Goal: Task Accomplishment & Management: Manage account settings

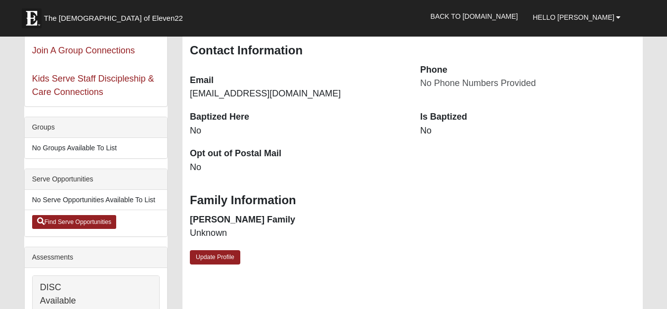
scroll to position [148, 0]
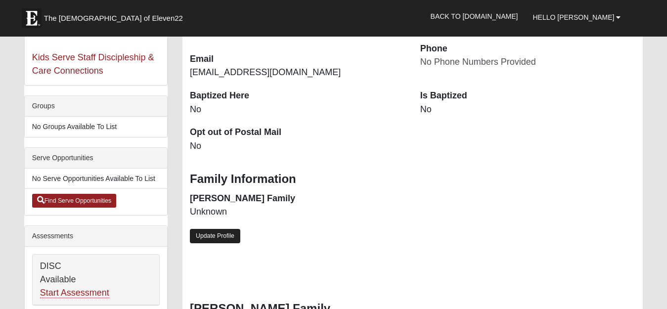
click at [213, 235] on link "Update Profile" at bounding box center [215, 236] width 50 height 14
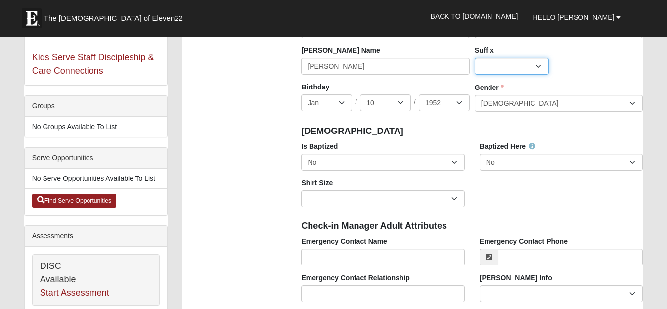
click at [540, 67] on select "Jr. Sr. Ph.D. II III IV V VI MD" at bounding box center [512, 66] width 74 height 17
click at [512, 66] on select "Jr. Sr. Ph.D. II III IV V VI MD" at bounding box center [512, 66] width 74 height 17
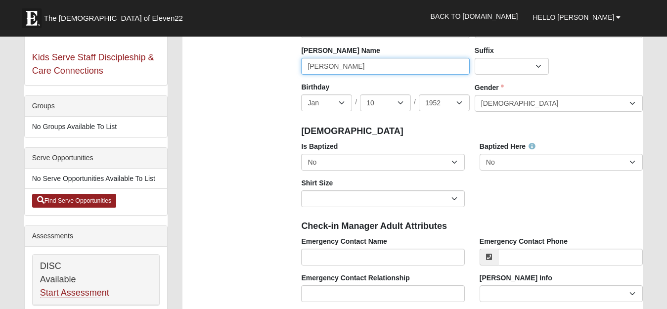
click at [339, 67] on input "[PERSON_NAME]" at bounding box center [385, 66] width 168 height 17
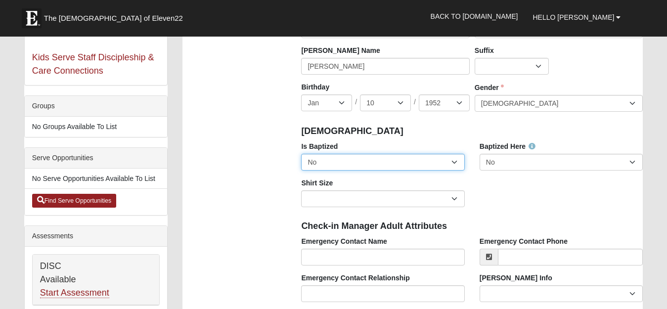
click at [457, 164] on select "No Yes" at bounding box center [382, 162] width 163 height 17
select select "True"
click at [301, 154] on select "No Yes" at bounding box center [382, 162] width 163 height 17
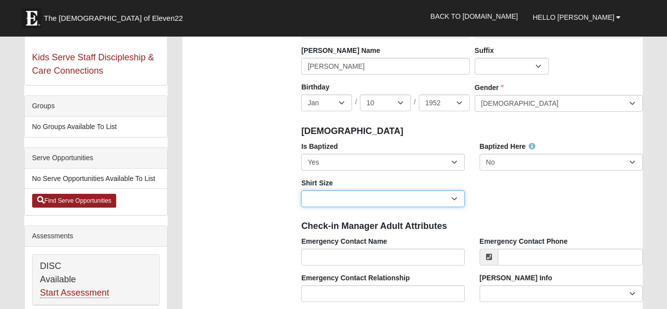
click at [452, 199] on select "Adult Small Adult Medium Adult Large Adult XL Adult XXL Adult 3XL Adult 4XL You…" at bounding box center [382, 198] width 163 height 17
select select "Adult Large"
click at [301, 190] on select "Adult Small Adult Medium Adult Large Adult XL Adult XXL Adult 3XL Adult 4XL You…" at bounding box center [382, 198] width 163 height 17
click at [456, 195] on select "Adult Small Adult Medium Adult Large Adult XL Adult XXL Adult 3XL Adult 4XL You…" at bounding box center [382, 198] width 163 height 17
click at [443, 196] on select "Adult Small Adult Medium Adult Large Adult XL Adult XXL Adult 3XL Adult 4XL You…" at bounding box center [382, 198] width 163 height 17
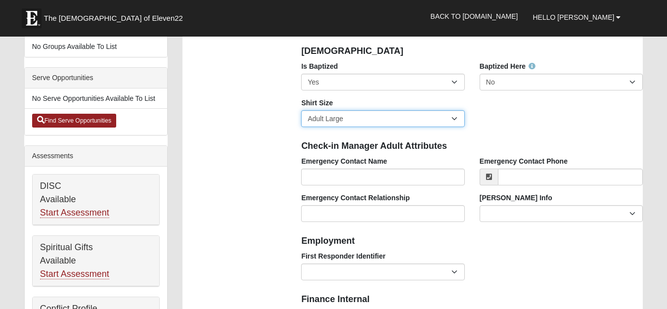
scroll to position [247, 0]
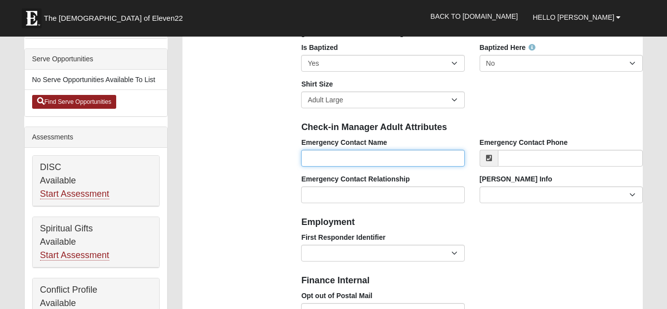
click at [308, 157] on input "Emergency Contact Name" at bounding box center [382, 158] width 163 height 17
type input "Crystal Cordero"
type input "Crystal"
type input "Cordero"
type input "21 Tinker Court"
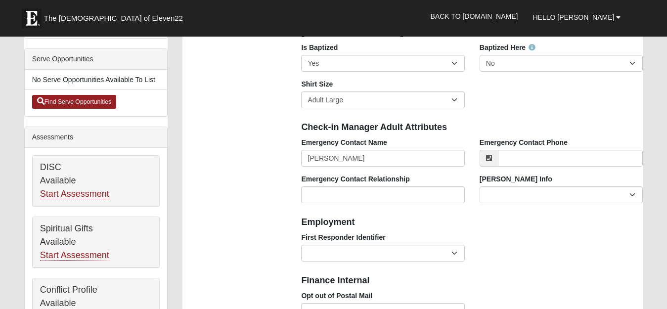
type input "St. [PERSON_NAME]"
type input "32259"
type input "Crystal Cordero"
click at [508, 158] on input "Emergency Contact Phone" at bounding box center [570, 158] width 145 height 17
type input "(540) 533-0296"
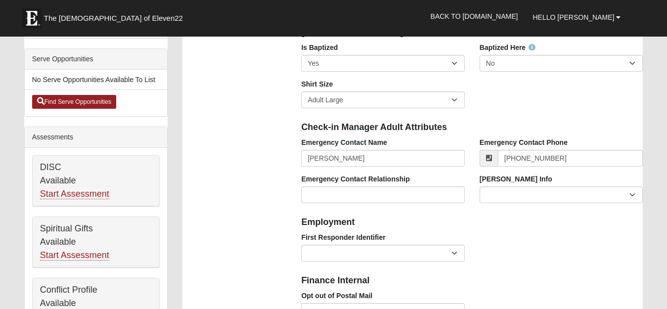
type input "Apt, suite, floor, etc."
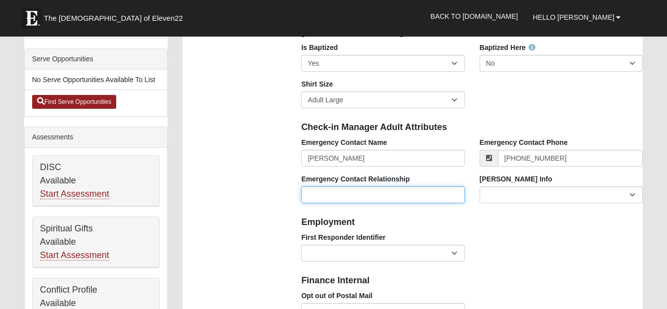
click at [310, 193] on input "Emergency Contact Relationship" at bounding box center [382, 195] width 163 height 17
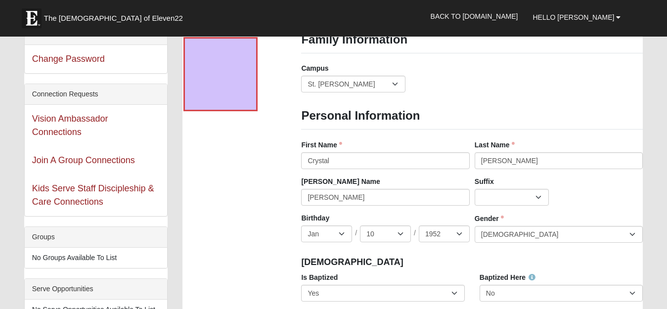
scroll to position [0, 0]
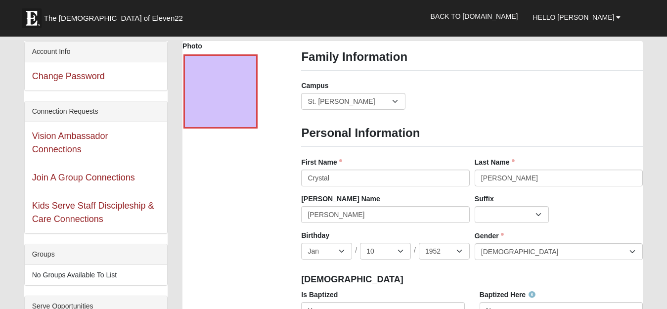
type input "Daughter"
click at [97, 52] on div "Account Info" at bounding box center [96, 52] width 142 height 21
click at [336, 179] on input "Crystal" at bounding box center [385, 178] width 168 height 17
drag, startPoint x: 336, startPoint y: 179, endPoint x: 246, endPoint y: 178, distance: 89.6
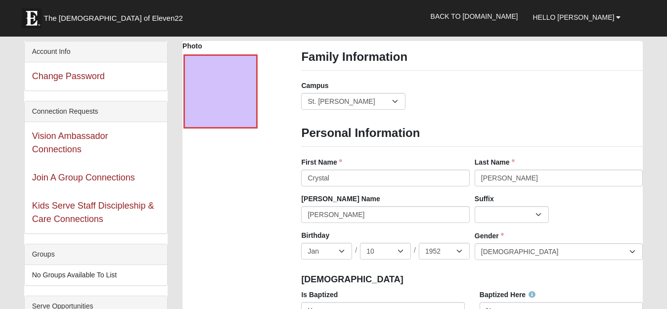
click at [508, 178] on input "Cordero" at bounding box center [559, 178] width 168 height 17
type input "C"
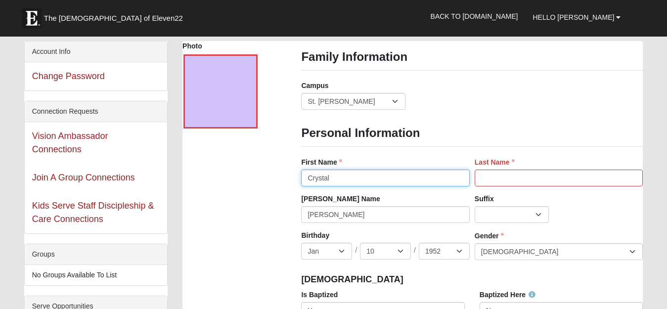
click at [331, 175] on input "Crystal" at bounding box center [385, 178] width 168 height 17
type input "C"
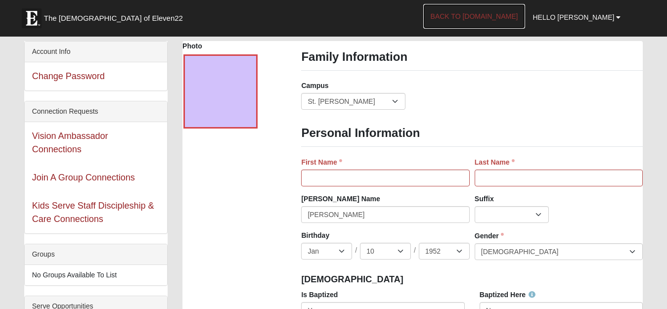
click at [508, 17] on link "Back to [DOMAIN_NAME]" at bounding box center [475, 16] width 102 height 25
click at [518, 18] on link "Back to [DOMAIN_NAME]" at bounding box center [475, 16] width 102 height 25
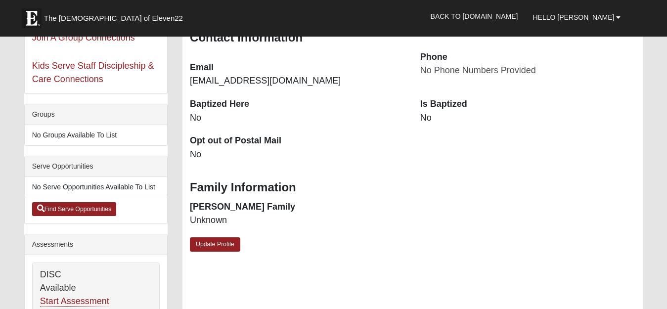
scroll to position [148, 0]
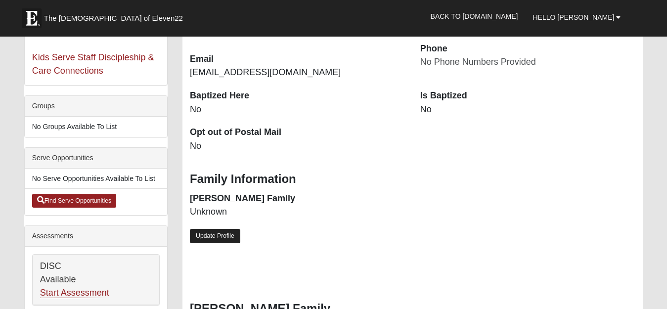
click at [218, 239] on link "Update Profile" at bounding box center [215, 236] width 50 height 14
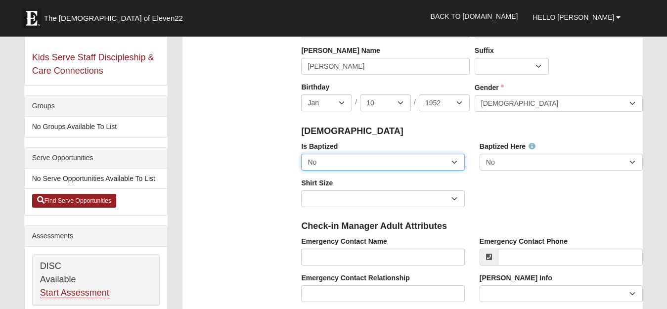
click at [452, 161] on select "No Yes" at bounding box center [382, 162] width 163 height 17
select select "True"
click at [301, 154] on select "No Yes" at bounding box center [382, 162] width 163 height 17
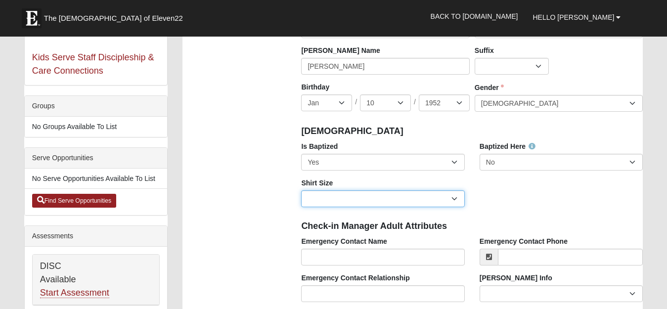
click at [456, 200] on select "Adult Small Adult Medium Adult Large Adult XL Adult XXL Adult 3XL Adult 4XL You…" at bounding box center [382, 198] width 163 height 17
select select "Adult Large"
click at [301, 190] on select "Adult Small Adult Medium Adult Large Adult XL Adult XXL Adult 3XL Adult 4XL You…" at bounding box center [382, 198] width 163 height 17
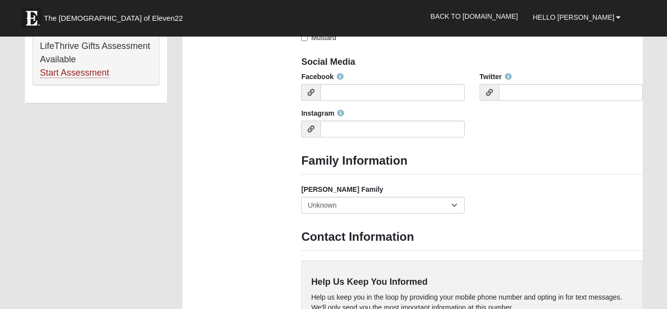
scroll to position [693, 0]
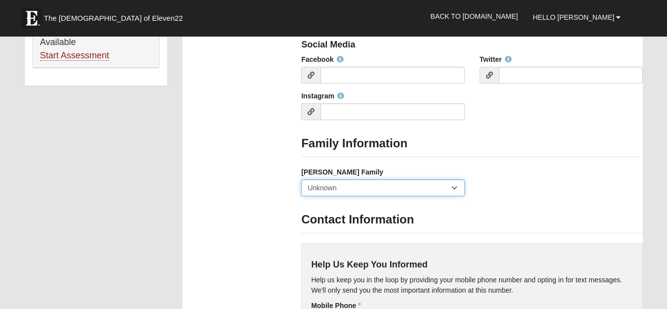
click at [455, 187] on select "Yes, we are a current [PERSON_NAME] family No, we are a former [PERSON_NAME] fa…" at bounding box center [382, 188] width 163 height 17
select select "2891"
click at [301, 180] on select "Yes, we are a current [PERSON_NAME] family No, we are a former [PERSON_NAME] fa…" at bounding box center [382, 188] width 163 height 17
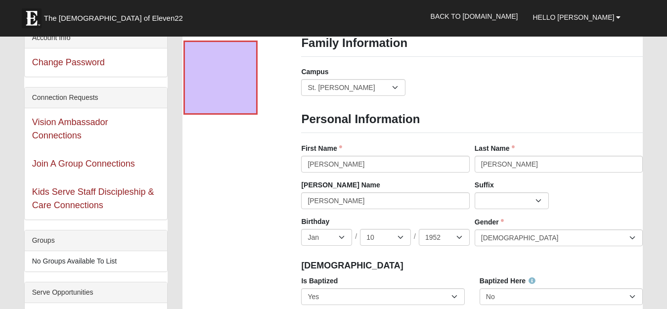
scroll to position [0, 0]
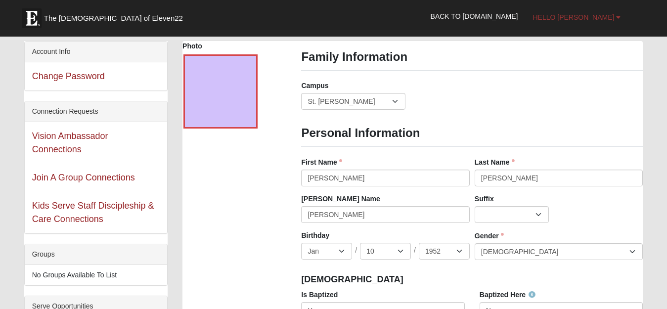
click at [605, 16] on span "Hello [PERSON_NAME]" at bounding box center [574, 17] width 82 height 8
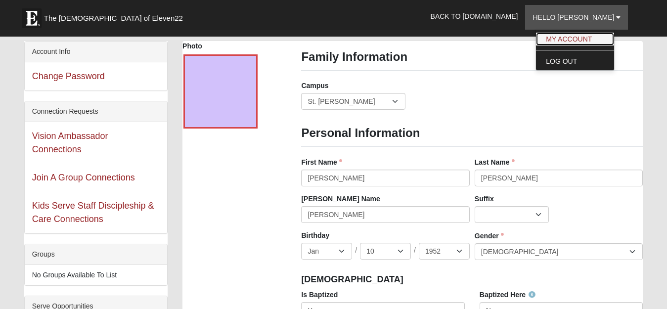
click at [596, 40] on link "My Account" at bounding box center [575, 39] width 78 height 13
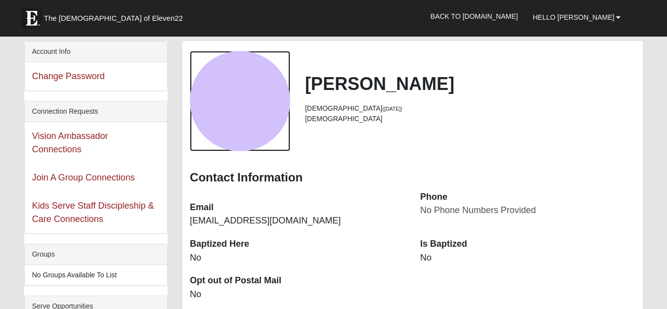
click at [246, 95] on div "View Fullsize Photo" at bounding box center [240, 101] width 100 height 100
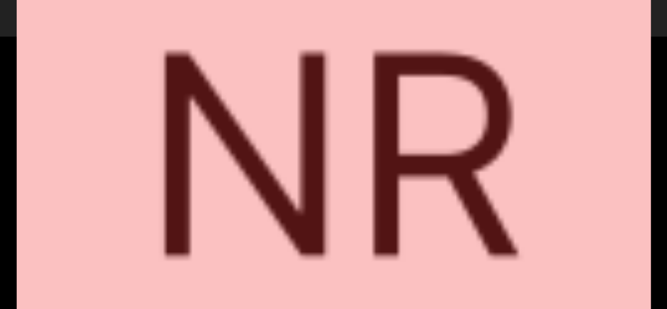
click at [246, 95] on div "View Fullsize Photo" at bounding box center [334, 155] width 634 height 634
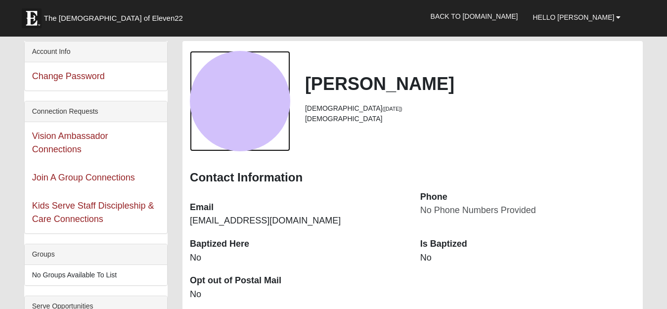
click at [246, 95] on div "View Fullsize Photo" at bounding box center [240, 101] width 100 height 100
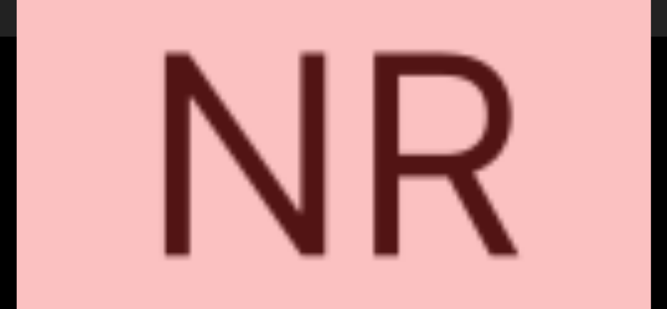
click at [246, 95] on div "View Fullsize Photo" at bounding box center [334, 155] width 634 height 634
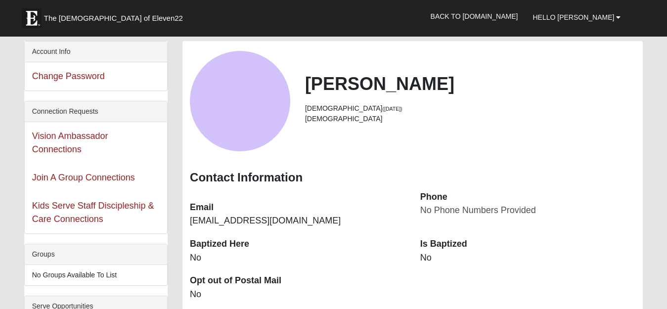
click at [281, 192] on div "Email nllamp2@yahoo.com" at bounding box center [298, 214] width 231 height 47
click at [499, 14] on link "Back to [DOMAIN_NAME]" at bounding box center [475, 16] width 102 height 25
